Goal: Information Seeking & Learning: Learn about a topic

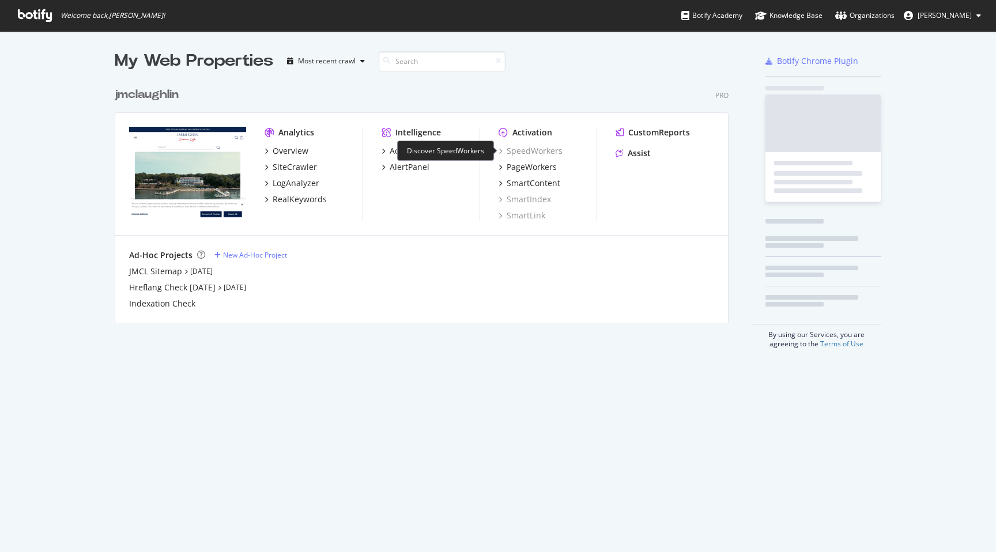
scroll to position [250, 623]
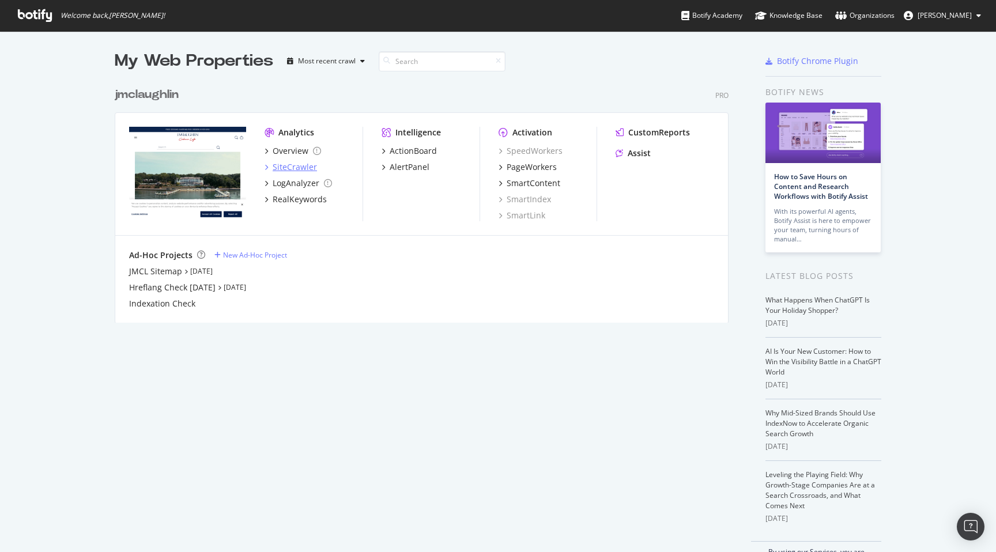
click at [301, 167] on div "SiteCrawler" at bounding box center [295, 167] width 44 height 12
